Goal: Transaction & Acquisition: Purchase product/service

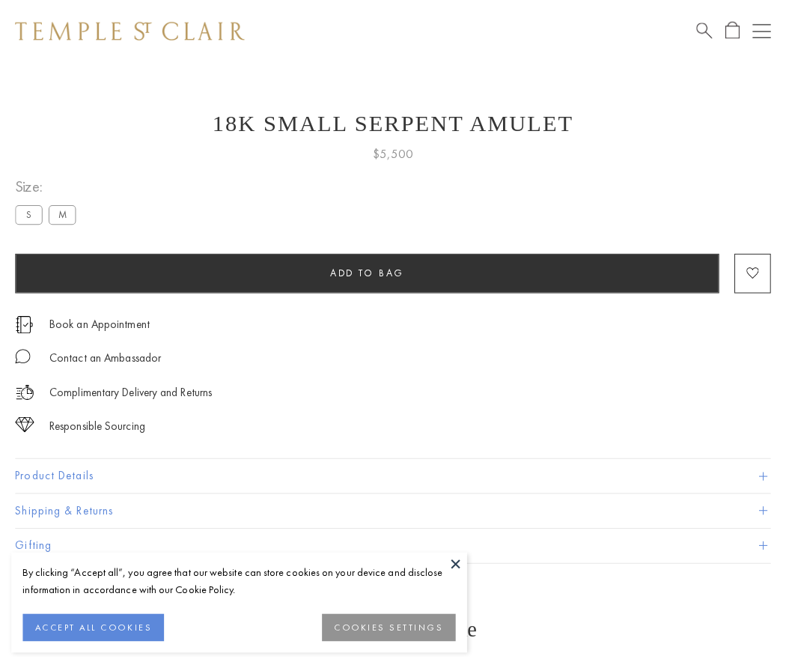
scroll to position [1, 0]
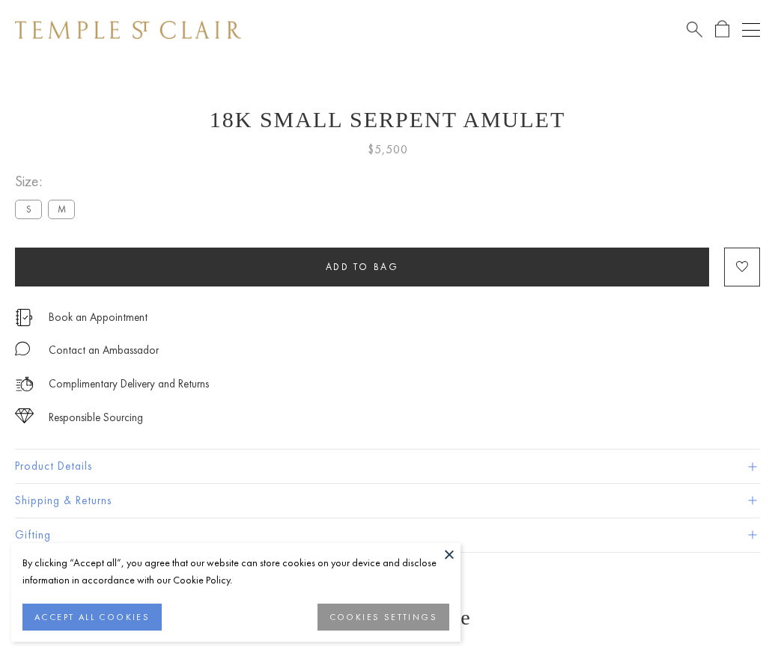
click at [361, 266] on span "Add to bag" at bounding box center [362, 266] width 73 height 13
